Goal: Information Seeking & Learning: Learn about a topic

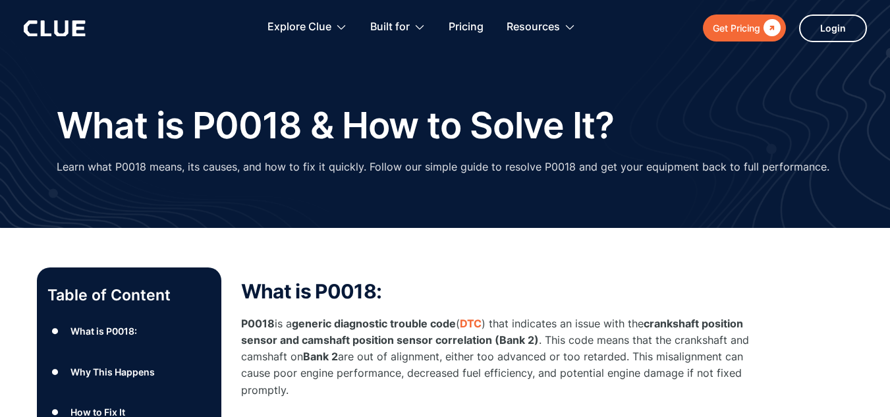
click at [889, 32] on html "Get Pricing  Explore Clue Solutions Tailored solutions for your construction e…" at bounding box center [445, 208] width 890 height 417
drag, startPoint x: 711, startPoint y: 227, endPoint x: 559, endPoint y: 254, distance: 154.0
